Goal: Information Seeking & Learning: Learn about a topic

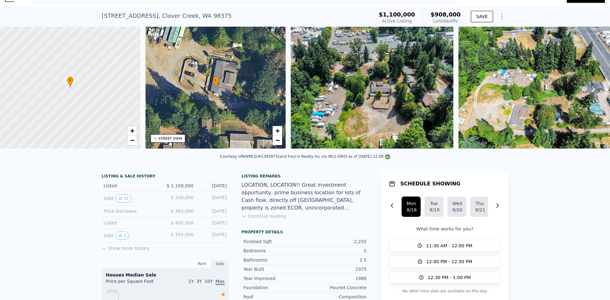
scroll to position [30, 0]
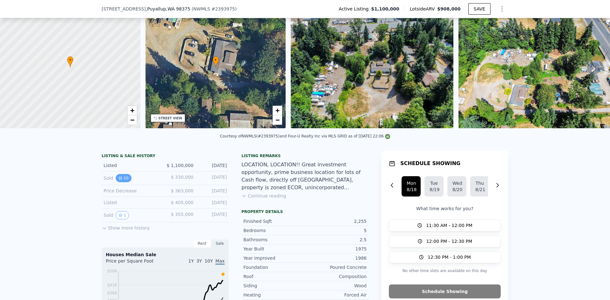
click at [119, 179] on icon "View historical data" at bounding box center [120, 178] width 3 height 3
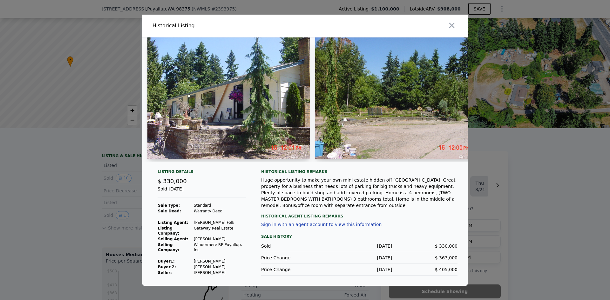
click at [209, 128] on img at bounding box center [228, 98] width 163 height 122
click at [261, 116] on img at bounding box center [228, 98] width 163 height 122
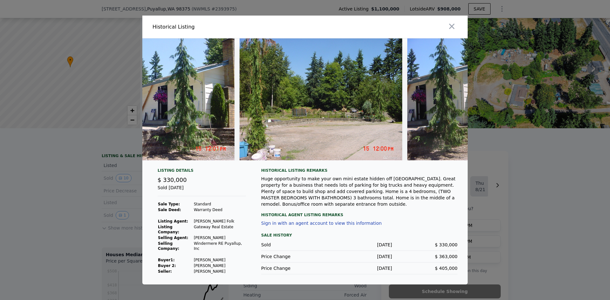
scroll to position [0, 0]
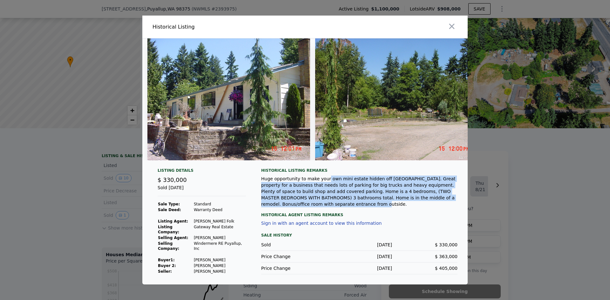
drag, startPoint x: 320, startPoint y: 186, endPoint x: 441, endPoint y: 202, distance: 122.4
click at [441, 202] on div "Huge opportunity to make your own mini estate hidden off [GEOGRAPHIC_DATA]. Gre…" at bounding box center [359, 192] width 196 height 32
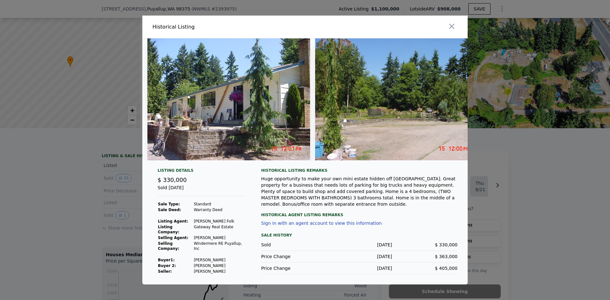
click at [429, 213] on div "Historical Agent Listing Remarks" at bounding box center [359, 212] width 196 height 10
click at [60, 195] on div at bounding box center [305, 150] width 610 height 300
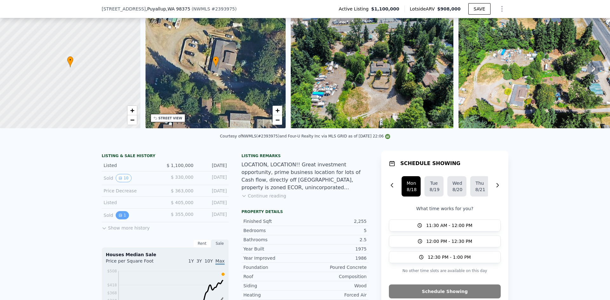
click at [119, 217] on icon "View historical data" at bounding box center [120, 215] width 3 height 3
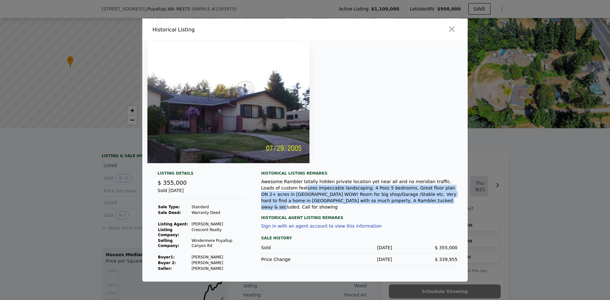
drag, startPoint x: 268, startPoint y: 188, endPoint x: 371, endPoint y: 201, distance: 103.7
click at [371, 201] on div "Awesome Rambler totally hidden private location yet near all and no meridian tr…" at bounding box center [359, 194] width 196 height 32
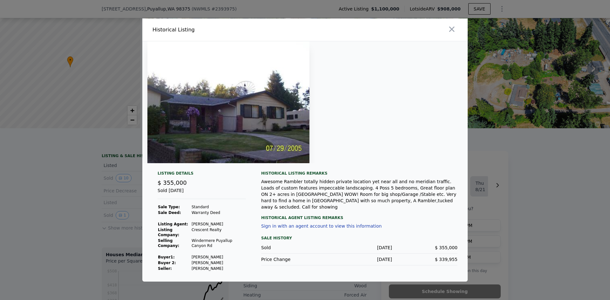
click at [46, 199] on div at bounding box center [305, 150] width 610 height 300
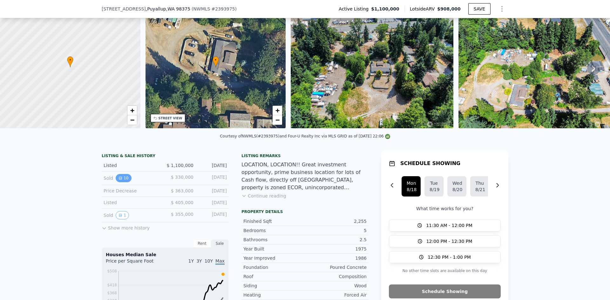
click at [119, 179] on icon "View historical data" at bounding box center [120, 178] width 3 height 3
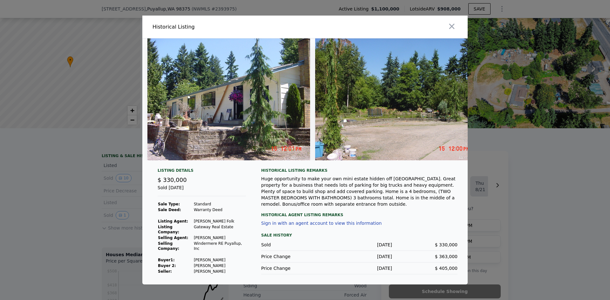
click at [64, 190] on div at bounding box center [305, 150] width 610 height 300
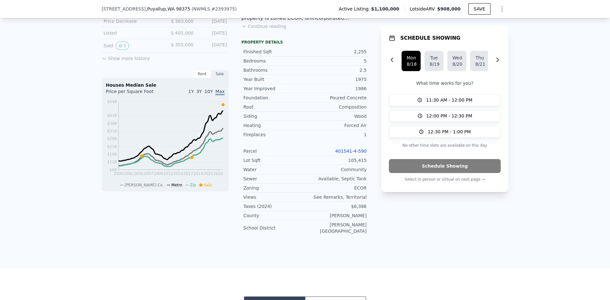
scroll to position [188, 0]
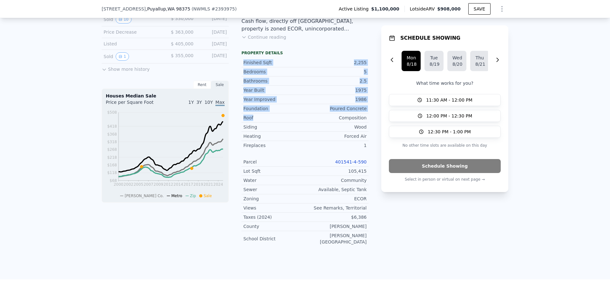
drag, startPoint x: 241, startPoint y: 68, endPoint x: 253, endPoint y: 124, distance: 57.5
click at [253, 124] on div "Finished Sqft 2,255 Bedrooms 5 Bathrooms 2.5 Year Built 1975 Year Improved 1986…" at bounding box center [304, 151] width 127 height 191
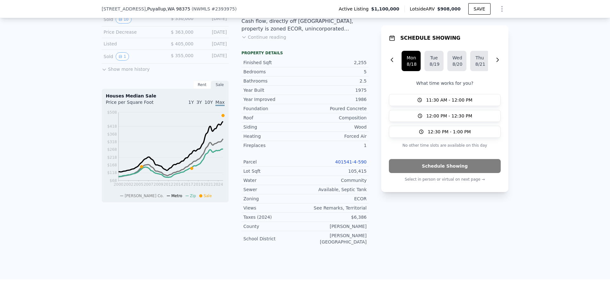
click at [273, 130] on div "Siding" at bounding box center [274, 127] width 62 height 6
drag, startPoint x: 242, startPoint y: 113, endPoint x: 266, endPoint y: 113, distance: 24.8
click at [266, 112] on div "Foundation" at bounding box center [274, 108] width 62 height 6
drag, startPoint x: 240, startPoint y: 140, endPoint x: 259, endPoint y: 151, distance: 21.7
click at [258, 150] on div "Year Improved 1986 Foundation Poured Concrete Roof Composition Siding Wood Heat…" at bounding box center [304, 122] width 127 height 55
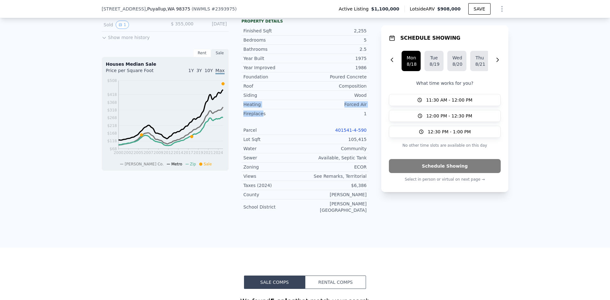
scroll to position [252, 0]
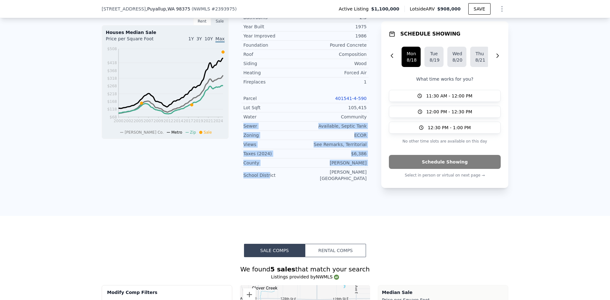
drag, startPoint x: 240, startPoint y: 128, endPoint x: 265, endPoint y: 178, distance: 56.2
click at [265, 178] on div "Parcel 401541-4-590 Lot Sqft 105,415 Water Community Sewer Available, Septic Ta…" at bounding box center [304, 138] width 127 height 89
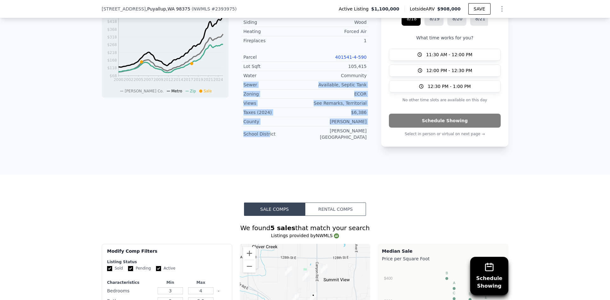
scroll to position [284, 0]
